Goal: Task Accomplishment & Management: Manage account settings

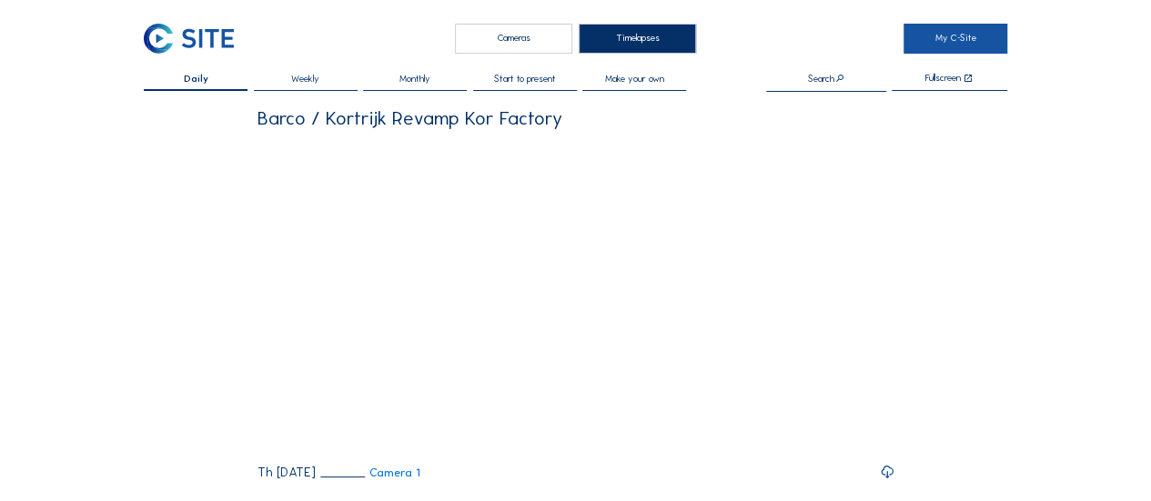
click at [976, 45] on link "My C-Site" at bounding box center [956, 39] width 104 height 30
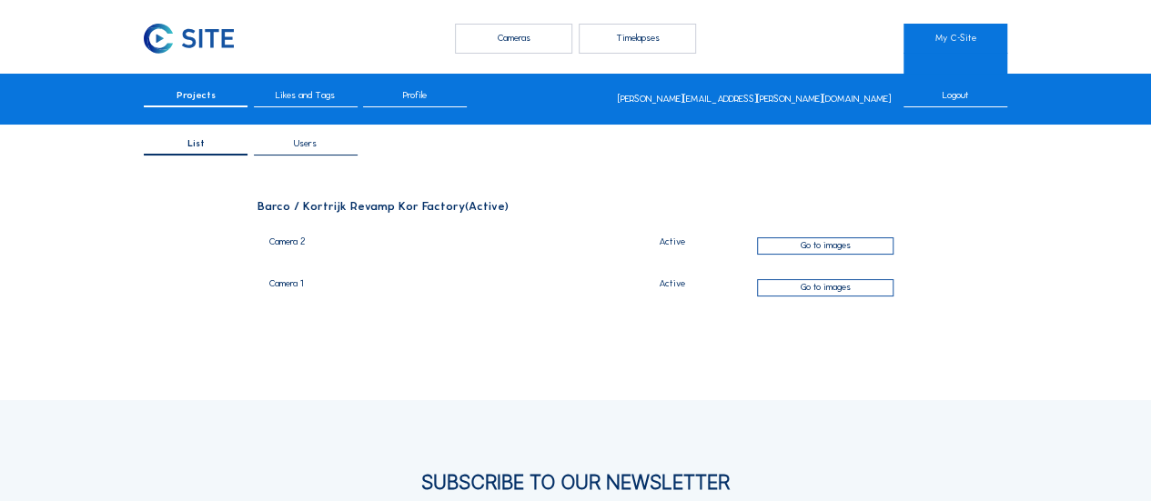
click at [193, 98] on span "Projects" at bounding box center [196, 96] width 39 height 10
click at [326, 144] on div "Users" at bounding box center [306, 147] width 104 height 16
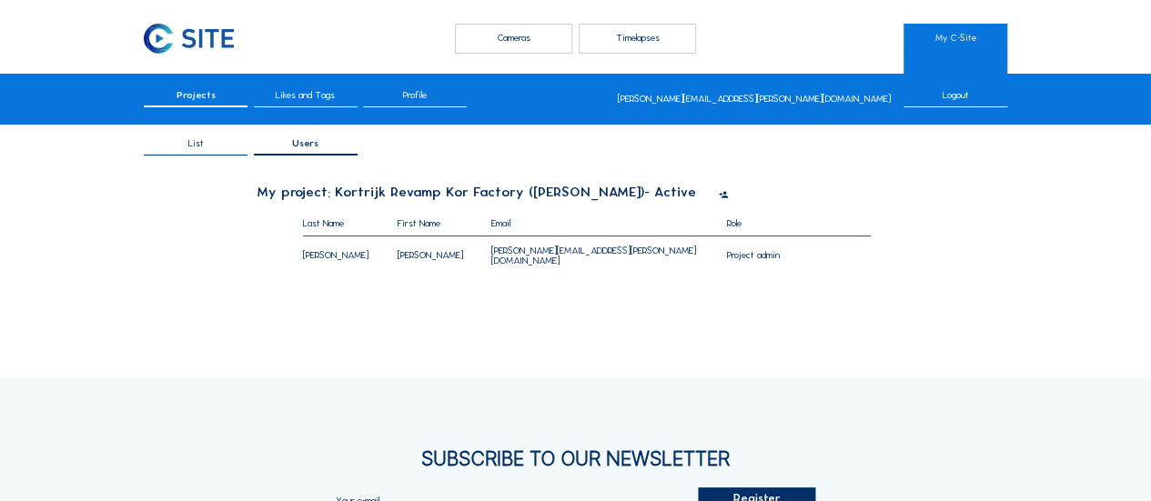
click at [719, 191] on icon at bounding box center [724, 195] width 10 height 12
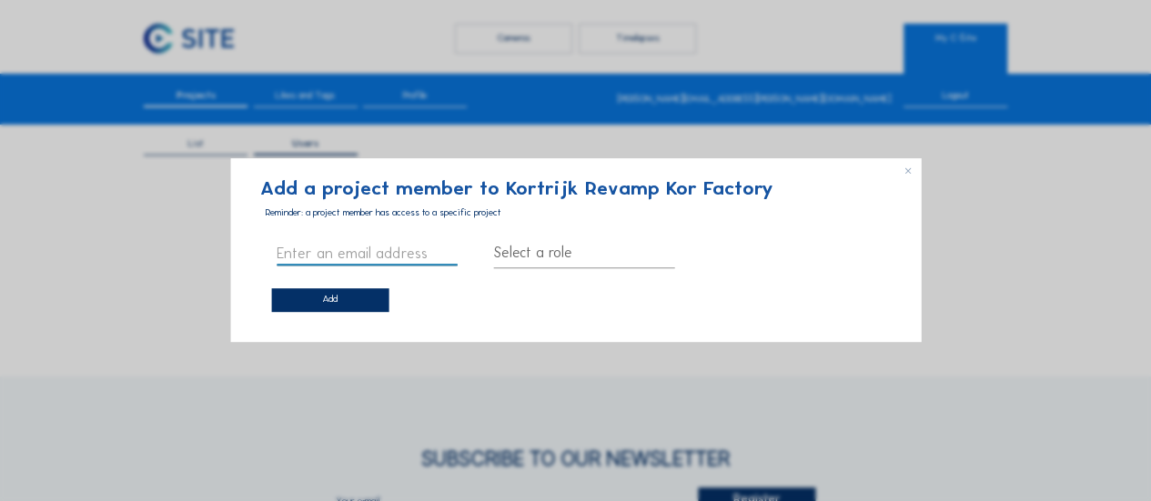
click at [296, 252] on input "text" at bounding box center [367, 253] width 181 height 24
type input "h"
type input "[EMAIL_ADDRESS][DOMAIN_NAME]"
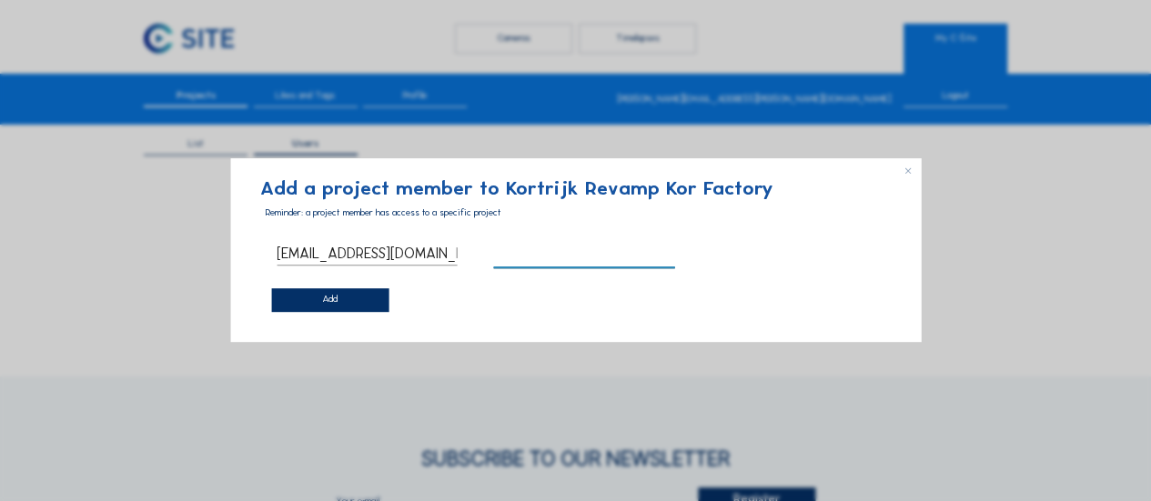
click at [598, 261] on div at bounding box center [584, 252] width 181 height 29
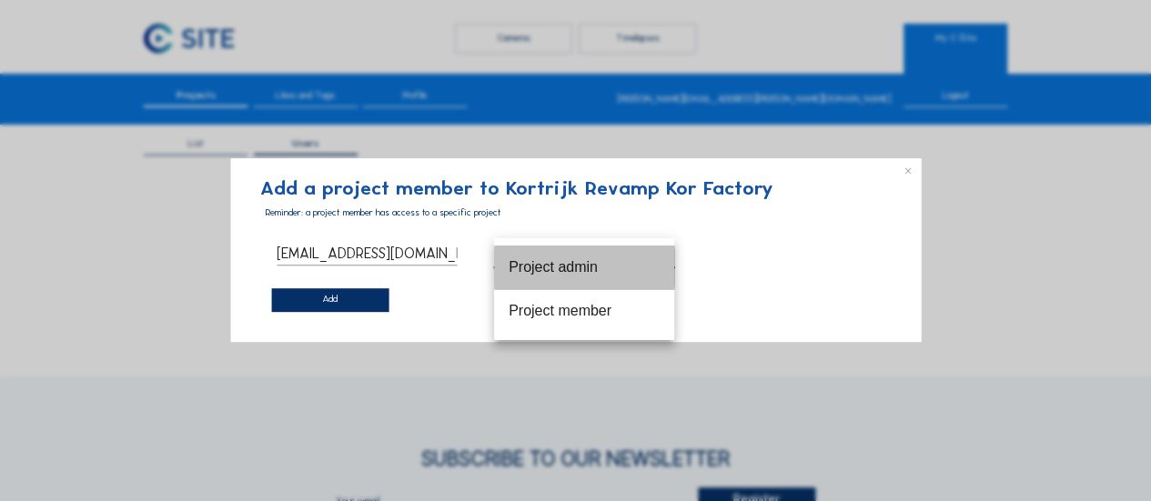
click at [600, 272] on div "Project admin" at bounding box center [584, 266] width 151 height 17
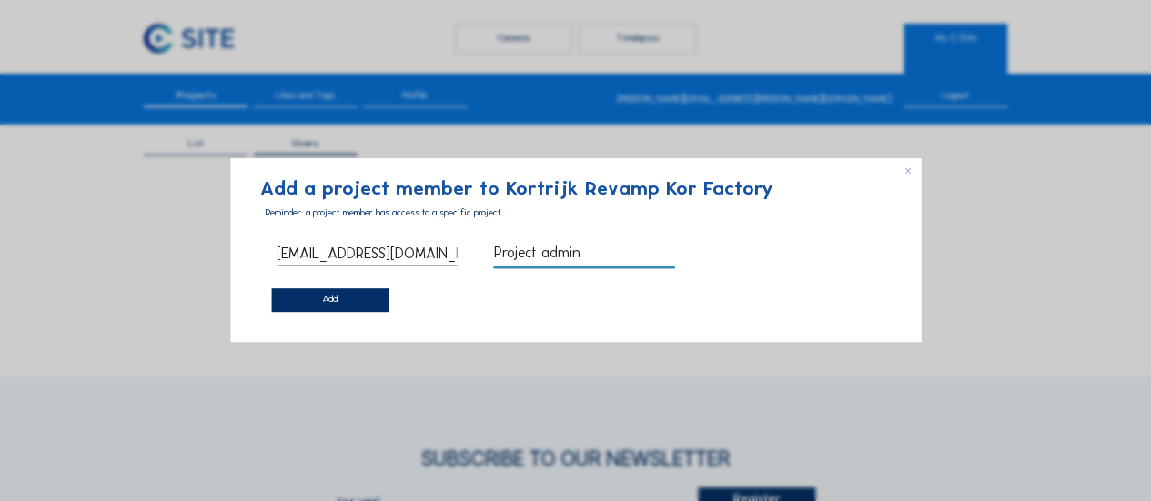
click at [333, 305] on div "Add" at bounding box center [329, 301] width 117 height 24
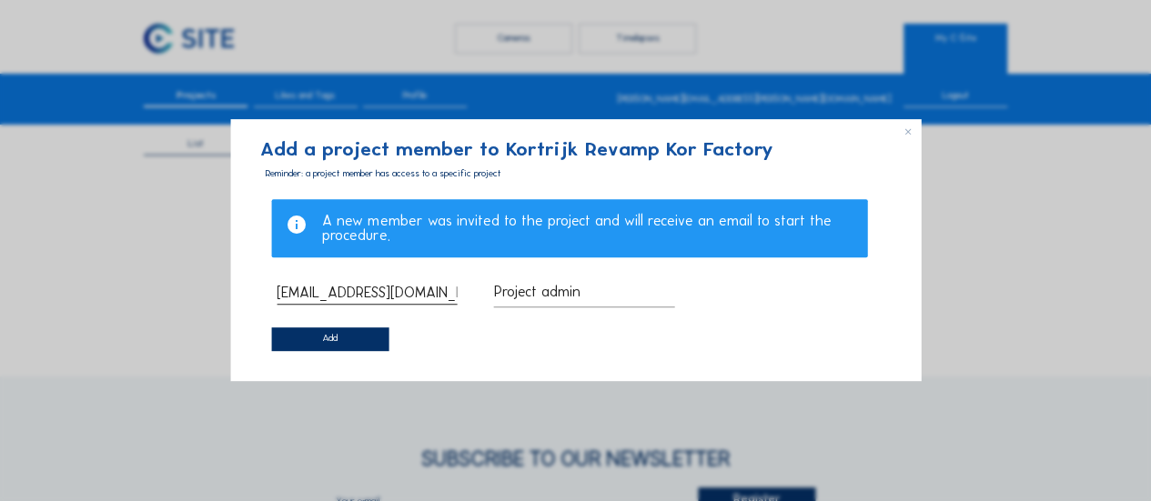
click at [337, 298] on input "[EMAIL_ADDRESS][DOMAIN_NAME]" at bounding box center [367, 292] width 181 height 24
drag, startPoint x: 353, startPoint y: 294, endPoint x: 271, endPoint y: 296, distance: 81.9
click at [271, 296] on div "[EMAIL_ADDRESS][DOMAIN_NAME]" at bounding box center [367, 292] width 203 height 46
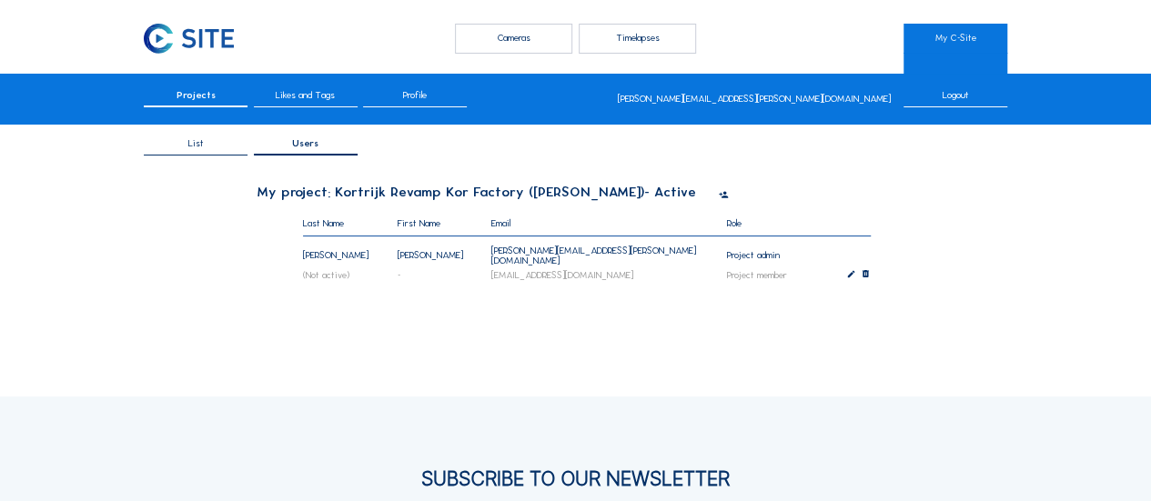
click at [719, 198] on icon at bounding box center [724, 195] width 10 height 12
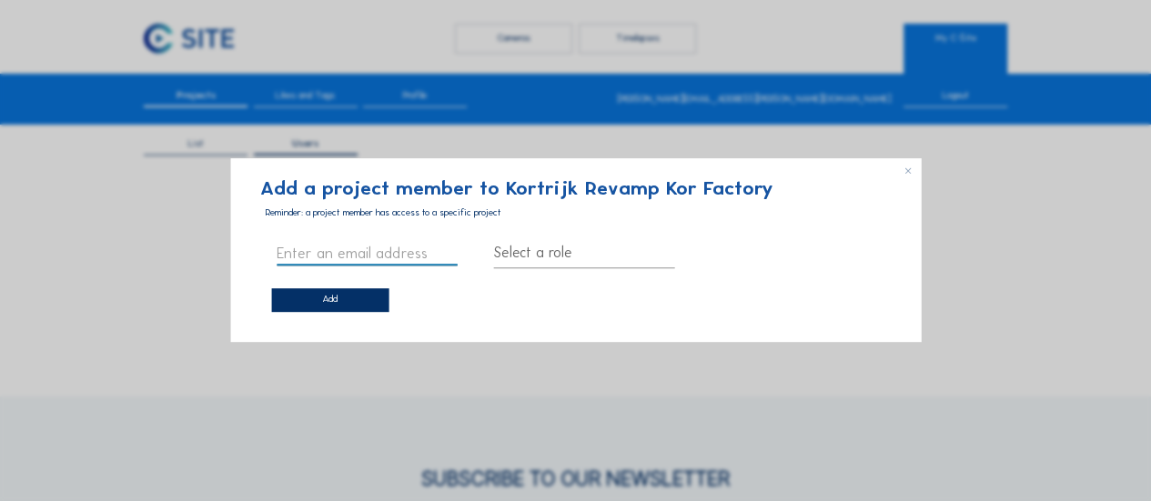
click at [312, 256] on input "text" at bounding box center [367, 253] width 181 height 24
type input "[PERSON_NAME][EMAIL_ADDRESS][DOMAIN_NAME]"
click at [535, 252] on div at bounding box center [584, 252] width 181 height 29
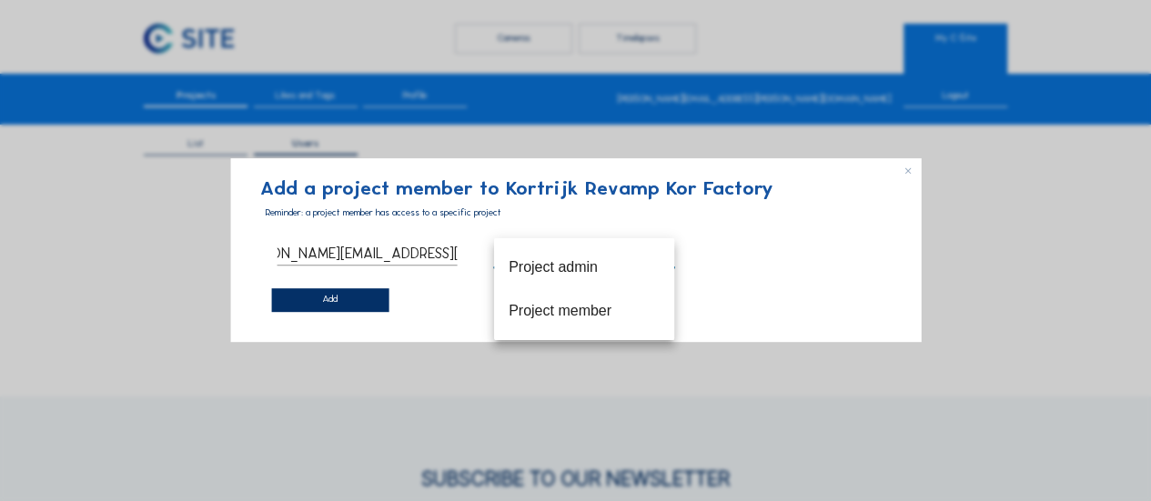
scroll to position [0, 0]
click at [583, 272] on div "Project admin" at bounding box center [584, 266] width 151 height 17
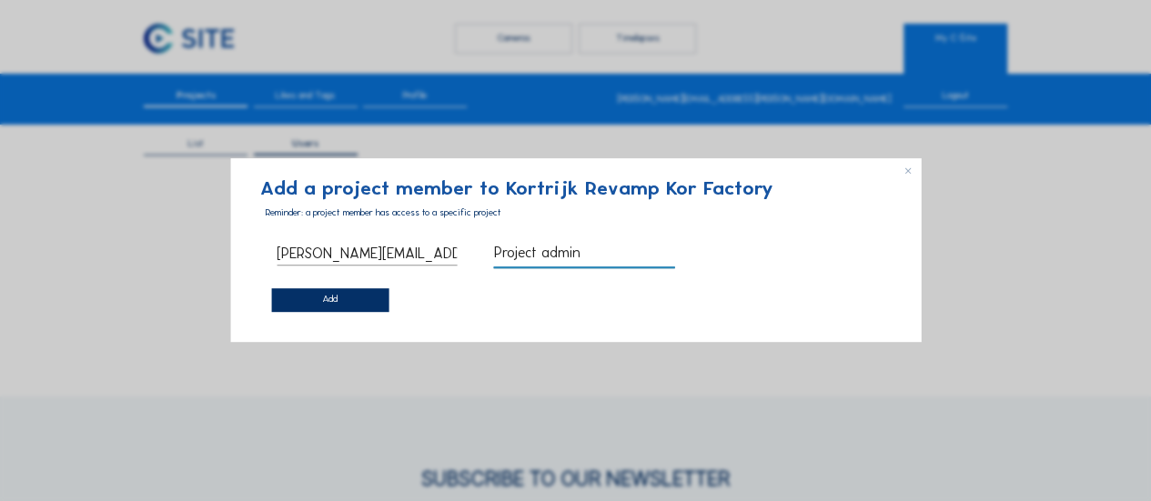
click at [359, 306] on div "Add" at bounding box center [329, 301] width 117 height 24
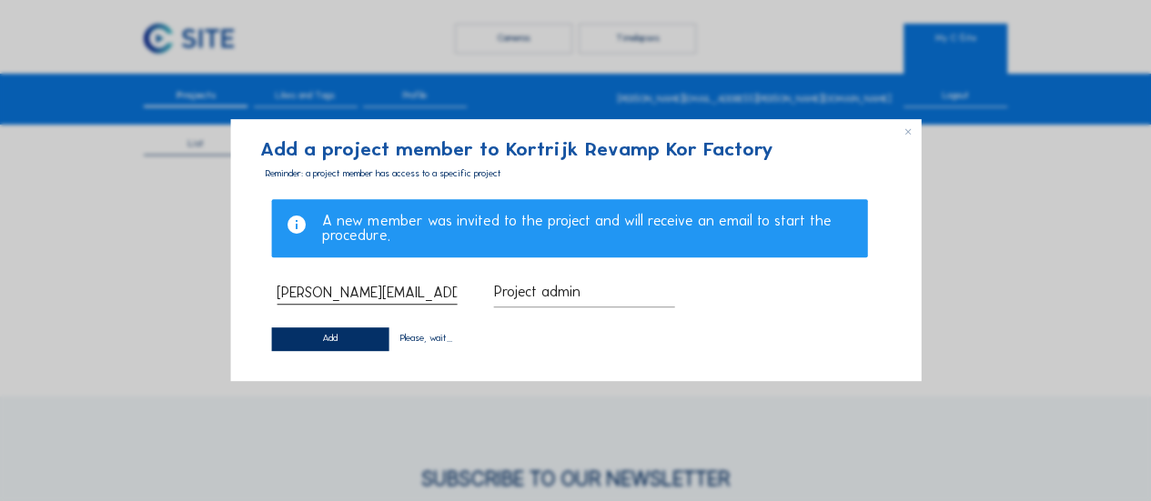
click at [322, 296] on input "[PERSON_NAME][EMAIL_ADDRESS][DOMAIN_NAME]" at bounding box center [367, 292] width 181 height 24
click at [907, 132] on icon at bounding box center [912, 129] width 17 height 18
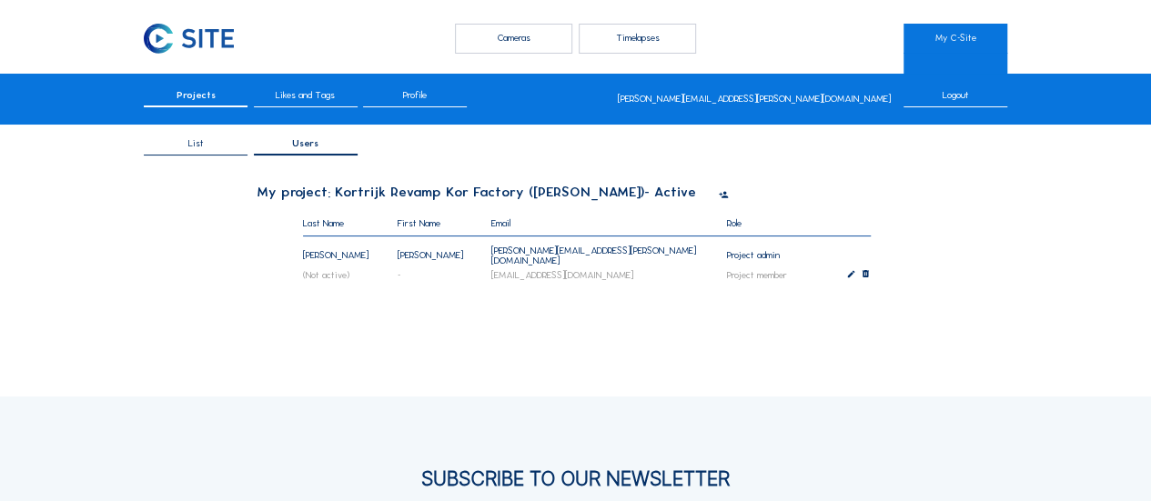
click at [719, 198] on icon at bounding box center [724, 195] width 10 height 12
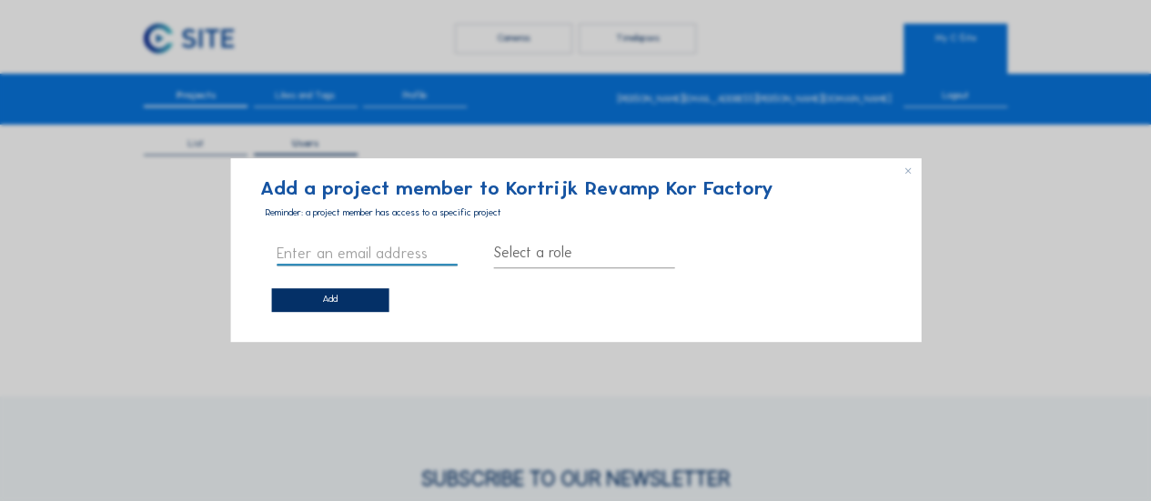
click at [295, 248] on input "text" at bounding box center [367, 253] width 181 height 24
type input "[PERSON_NAME][EMAIL_ADDRESS][DOMAIN_NAME]"
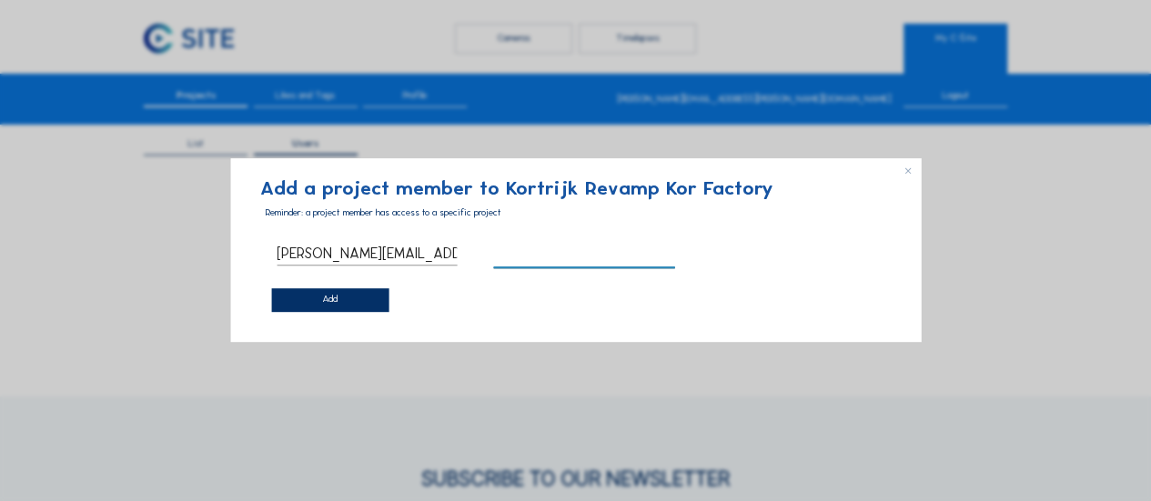
click at [597, 254] on div at bounding box center [584, 252] width 181 height 29
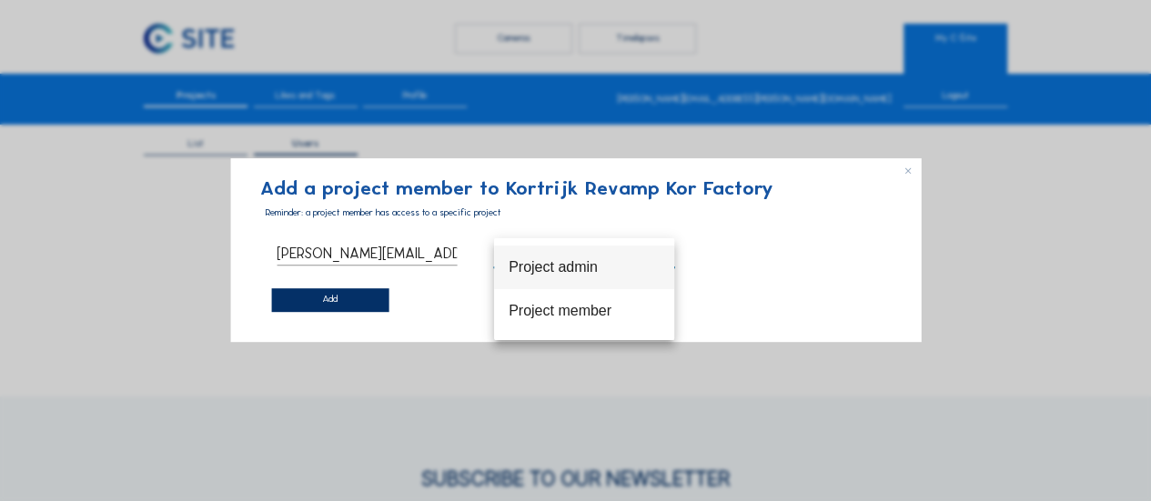
click at [593, 274] on div "Project admin" at bounding box center [584, 266] width 151 height 17
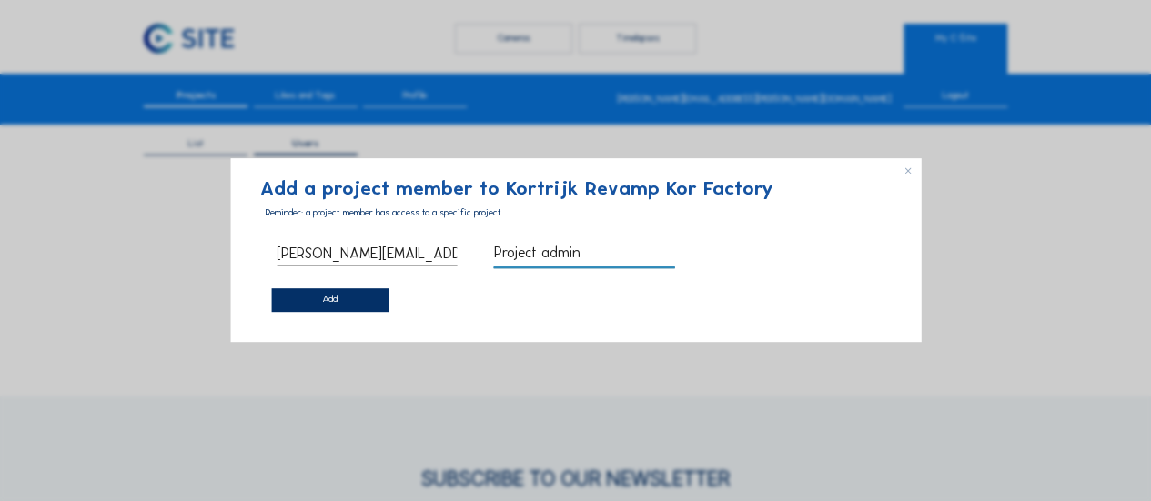
click at [322, 298] on div "Add" at bounding box center [329, 301] width 117 height 24
